Goal: Task Accomplishment & Management: Complete application form

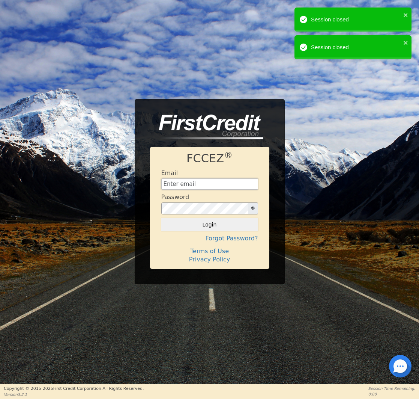
type input "[EMAIL_ADDRESS][DOMAIN_NAME]"
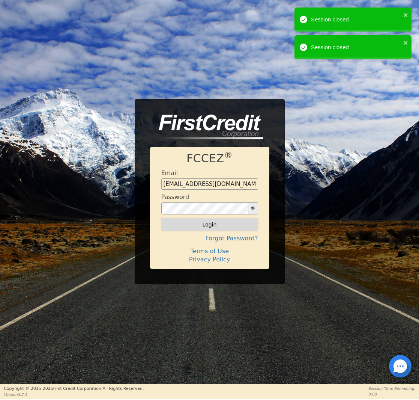
click at [205, 221] on button "Login" at bounding box center [209, 224] width 97 height 13
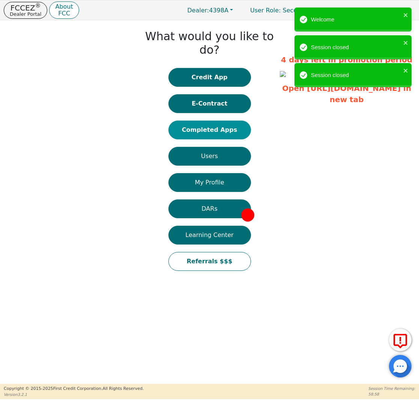
click at [209, 120] on button "Completed Apps" at bounding box center [209, 129] width 83 height 19
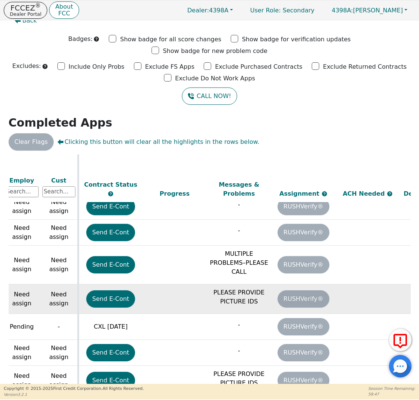
scroll to position [357, 417]
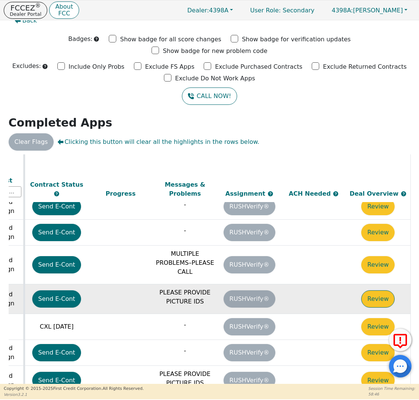
click at [369, 290] on button "Review" at bounding box center [377, 298] width 33 height 17
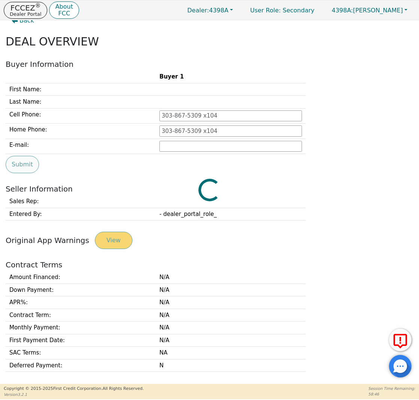
type input "[PHONE_NUMBER]"
type input "[EMAIL_ADDRESS][DOMAIN_NAME]"
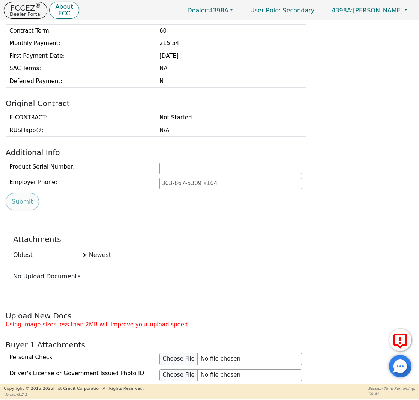
scroll to position [398, 0]
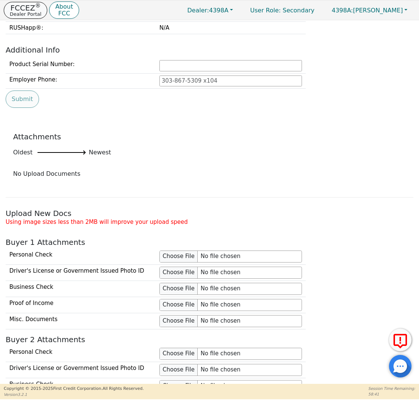
click at [29, 9] on p "FCCEZ ®" at bounding box center [26, 8] width 32 height 8
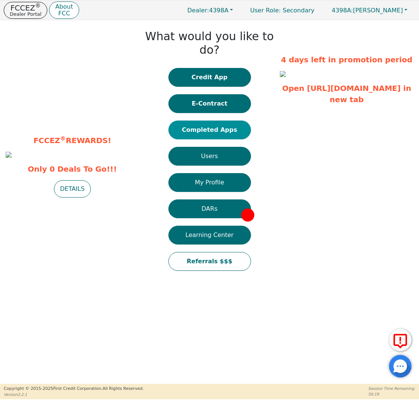
click at [206, 120] on button "Completed Apps" at bounding box center [209, 129] width 83 height 19
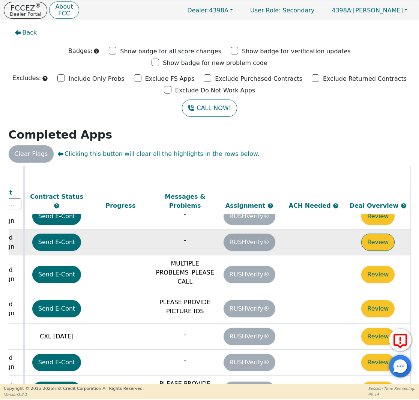
click at [368, 233] on button "Review" at bounding box center [377, 241] width 33 height 17
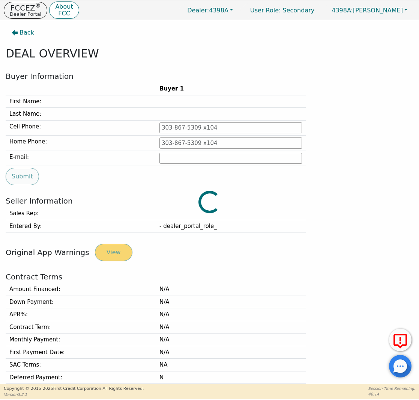
type input "[PHONE_NUMBER]"
type input "[PERSON_NAME][EMAIL_ADDRESS][PERSON_NAME][DOMAIN_NAME]"
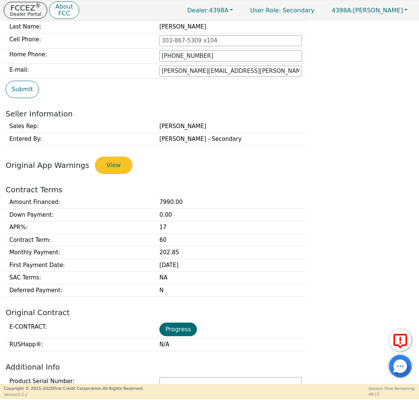
scroll to position [190, 0]
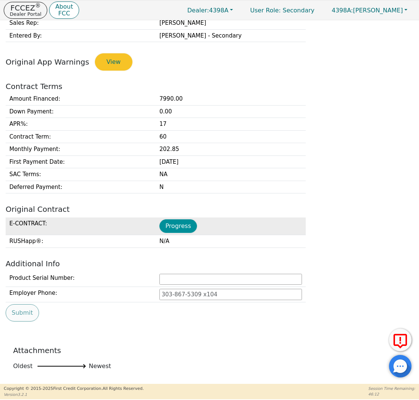
click at [169, 225] on button "Progress" at bounding box center [178, 226] width 38 height 14
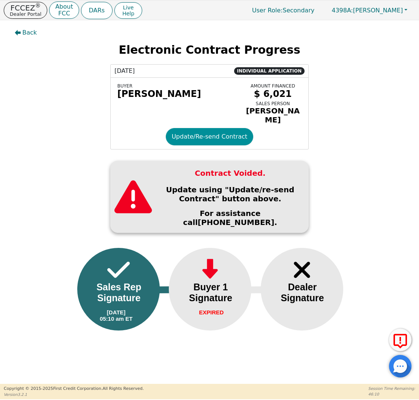
click at [194, 135] on button "Update/Re-send Contract" at bounding box center [210, 136] width 88 height 17
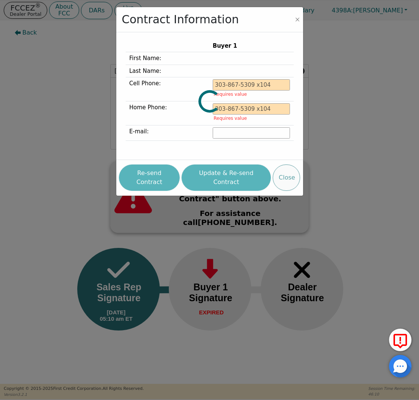
type input "[PHONE_NUMBER]"
type input "[PERSON_NAME][EMAIL_ADDRESS][PERSON_NAME][DOMAIN_NAME]"
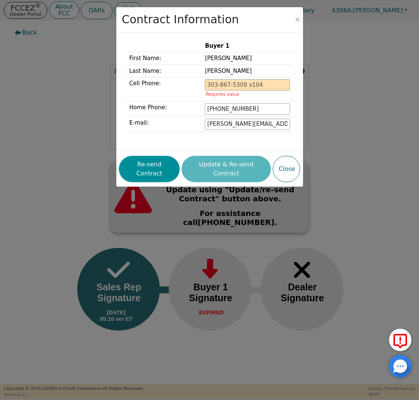
click at [158, 159] on button "Re-send Contract" at bounding box center [149, 169] width 61 height 26
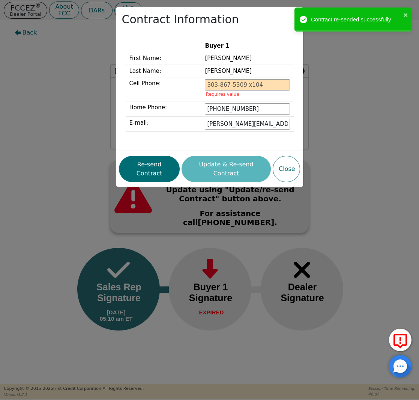
click at [50, 101] on div "Contract Information Buyer 1 First Name: [PERSON_NAME] Last Name: [PERSON_NAME]…" at bounding box center [209, 200] width 419 height 400
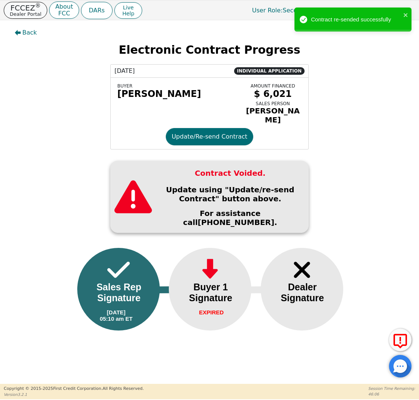
click at [21, 8] on p "FCCEZ ®" at bounding box center [26, 8] width 32 height 8
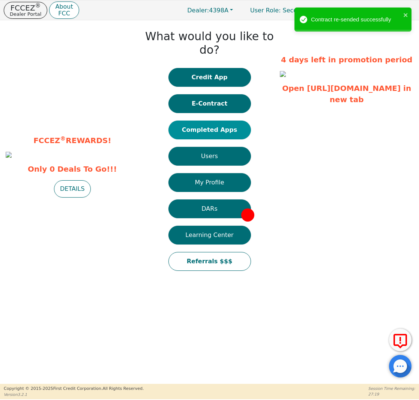
click at [225, 120] on button "Completed Apps" at bounding box center [209, 129] width 83 height 19
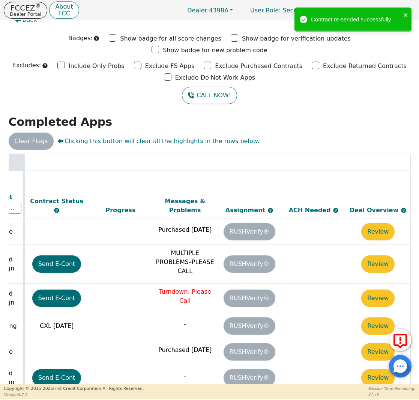
scroll to position [0, 421]
click at [33, 7] on p "FCCEZ ®" at bounding box center [26, 8] width 32 height 8
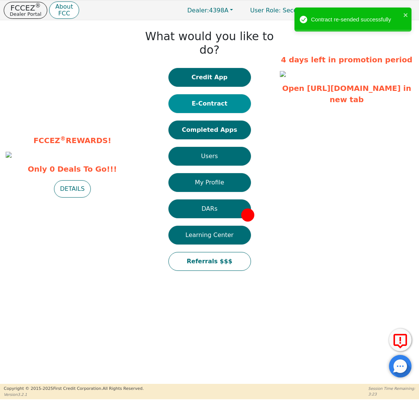
click at [212, 94] on button "E-Contract" at bounding box center [209, 103] width 83 height 19
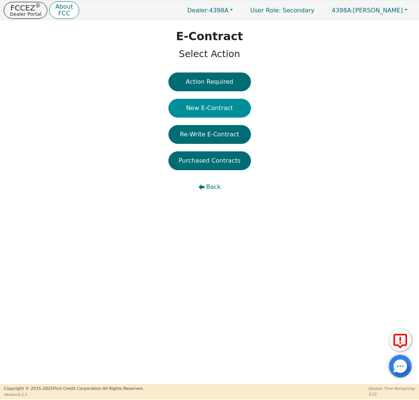
click at [205, 114] on button "New E-Contract" at bounding box center [209, 108] width 83 height 19
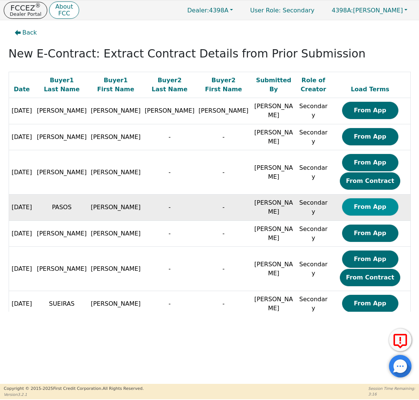
scroll to position [0, 0]
click at [361, 210] on button "From App" at bounding box center [370, 206] width 56 height 17
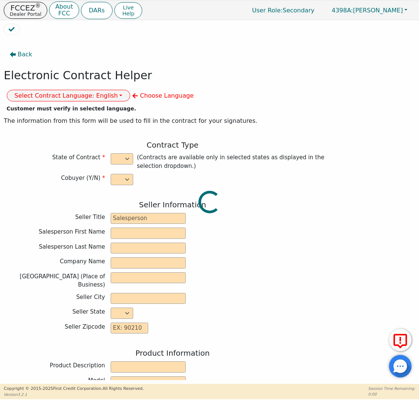
select select "n"
type input "Credit Department"
type input "[PERSON_NAME]"
type input "INTEGRITY SOLUTIONS [US_STATE]"
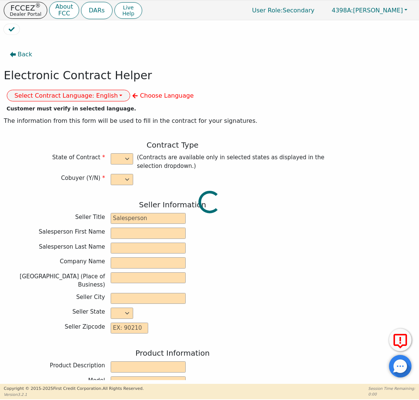
type input "[STREET_ADDRESS]"
type input "ORLANDO"
select select "FL"
type input "32819"
type input "[PERSON_NAME]"
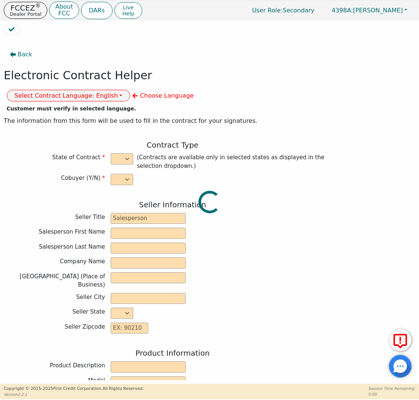
type input "PASOS"
type input "[EMAIL_ADDRESS][DOMAIN_NAME]"
type input "[STREET_ADDRESS]"
type input "GREAT BEND"
select select "KS"
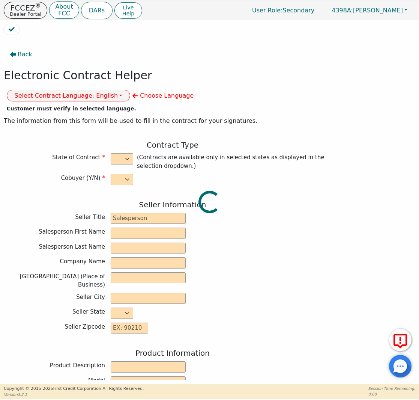
type input "67530"
type input "[DATE]"
type input "17.99"
type input "[DATE]"
type input "60"
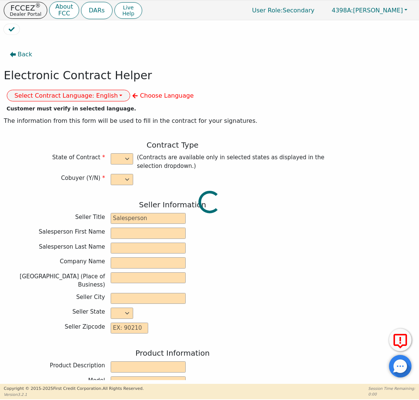
type input "0"
type input "8490.00"
type input "0.00"
type input "8490.00"
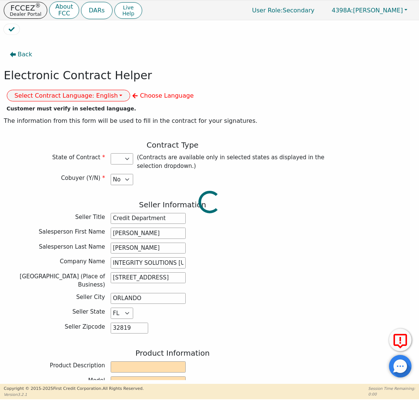
select select "KS"
click at [131, 90] on button "Select Contract Language: English" at bounding box center [69, 96] width 124 height 12
click at [66, 116] on link "Spanish" at bounding box center [36, 121] width 59 height 10
select select
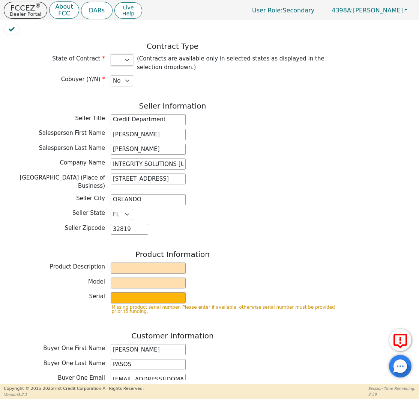
scroll to position [120, 0]
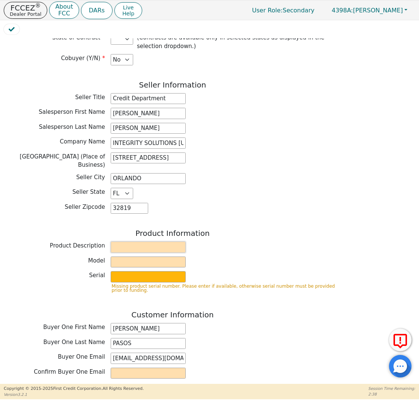
click at [159, 241] on input "text" at bounding box center [148, 246] width 75 height 11
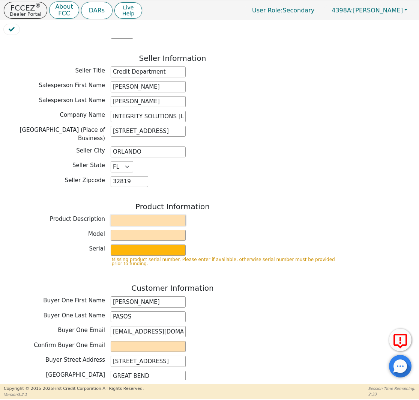
scroll to position [149, 0]
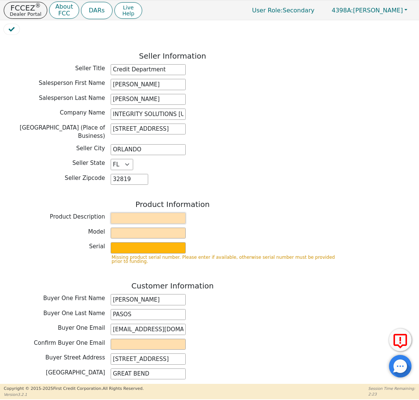
type input "w"
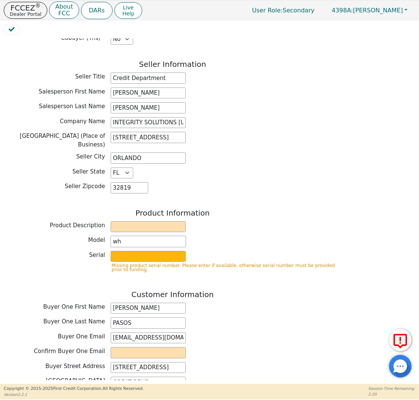
type input "w"
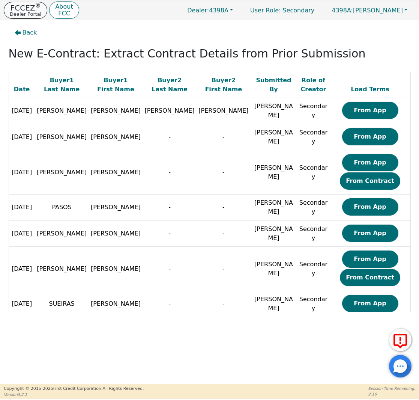
click at [40, 12] on button "FCCEZ ® Dealer Portal" at bounding box center [26, 10] width 44 height 17
